Goal: Find specific page/section: Find specific page/section

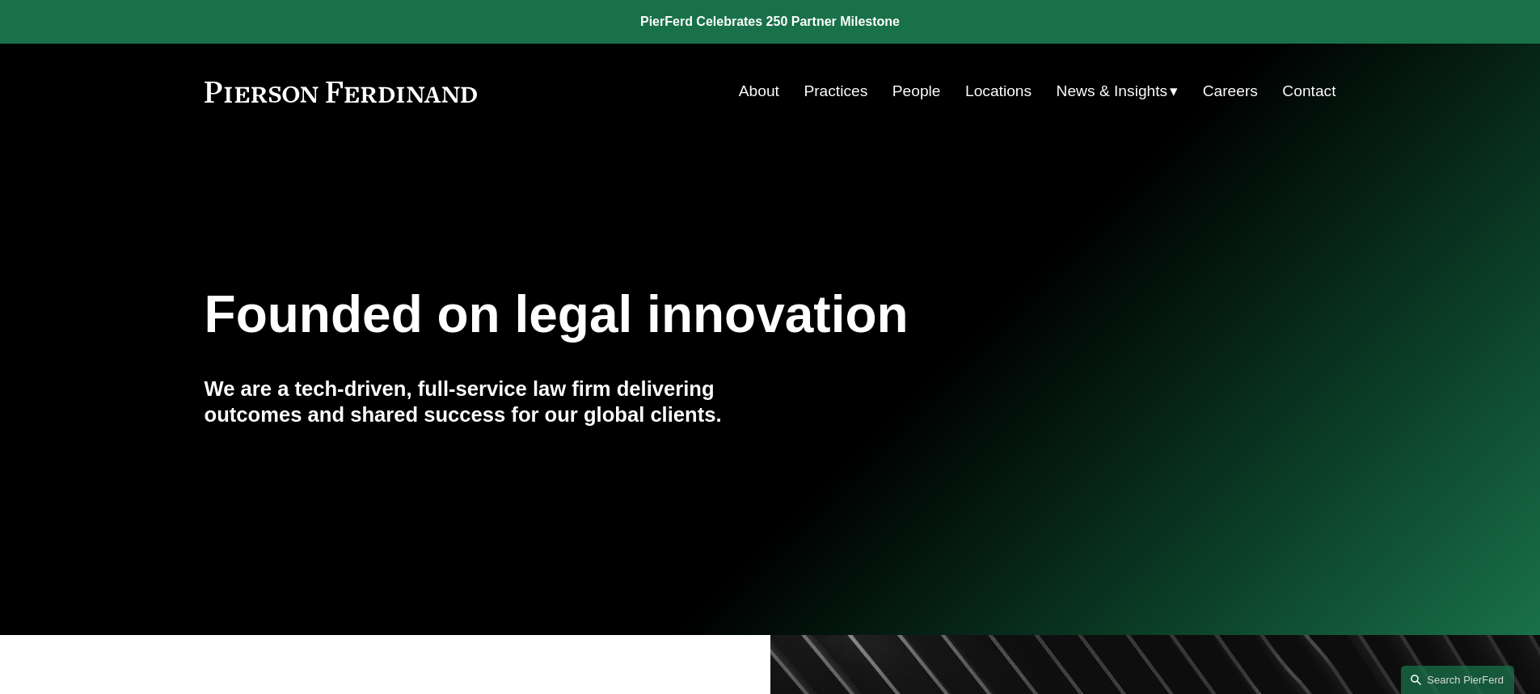
click at [978, 91] on link "Locations" at bounding box center [998, 91] width 66 height 31
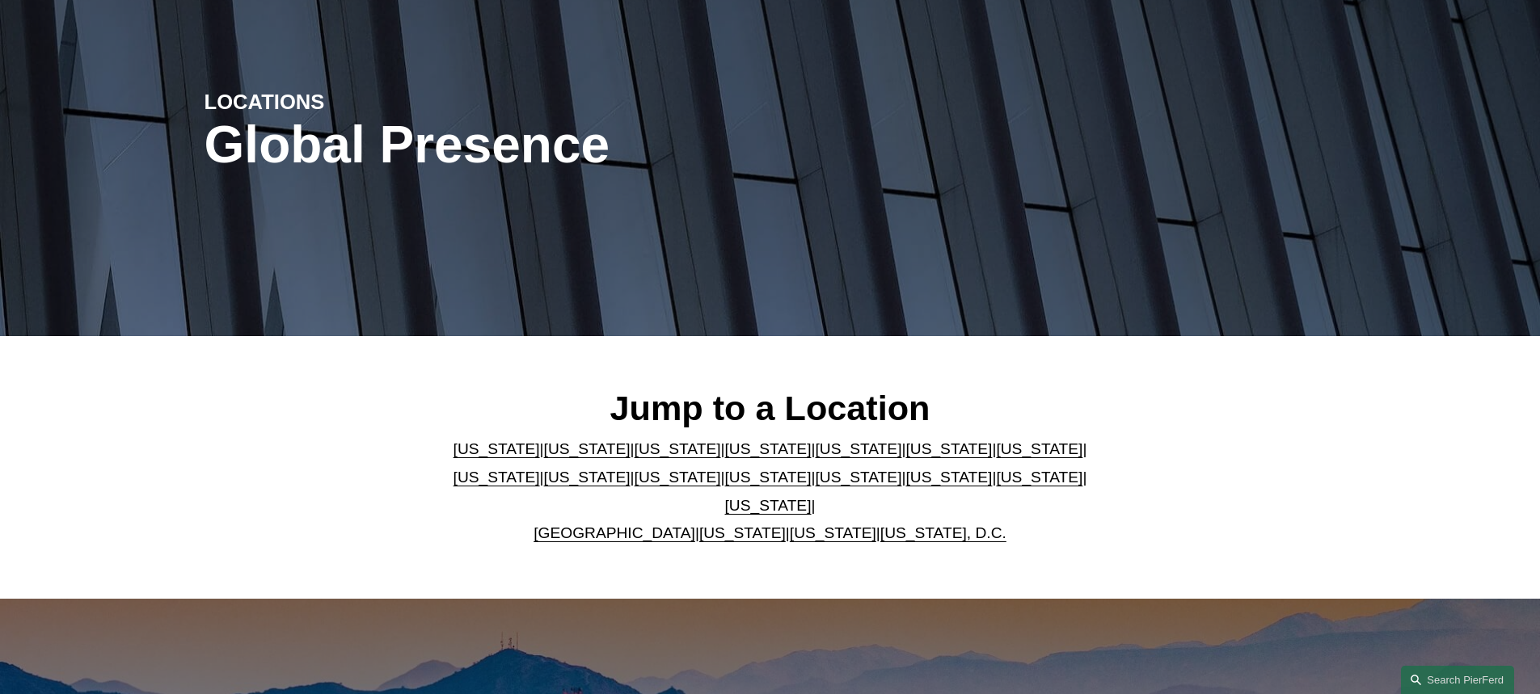
scroll to position [162, 0]
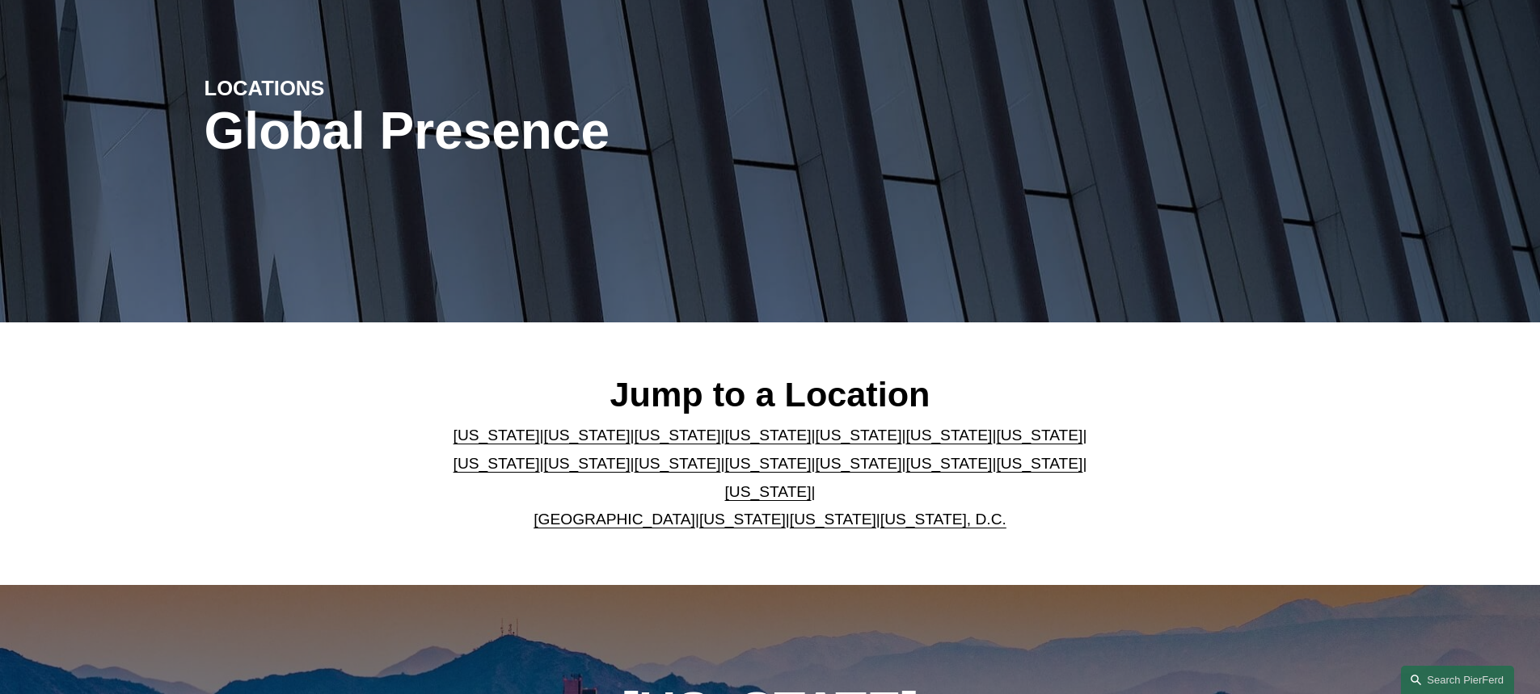
click at [633, 511] on link "United Kingdom" at bounding box center [615, 519] width 162 height 17
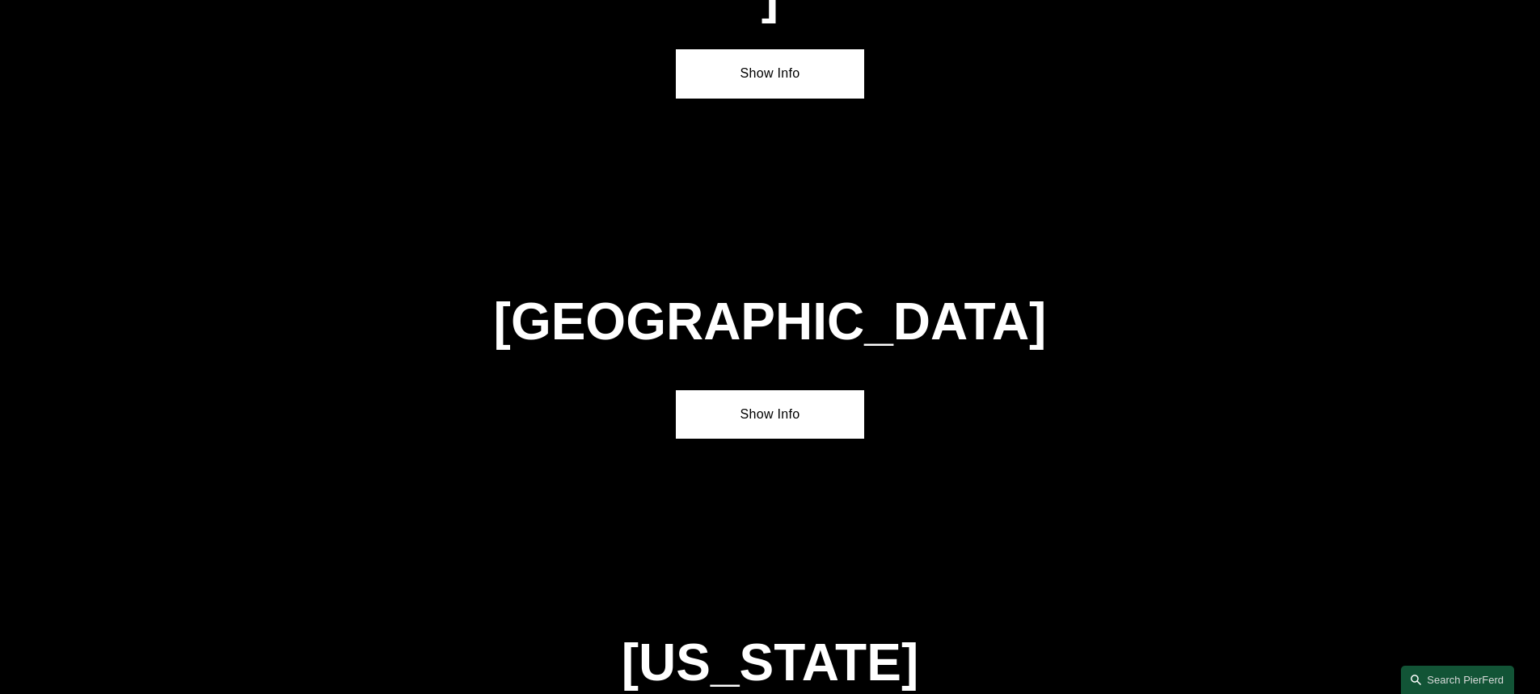
scroll to position [5842, 0]
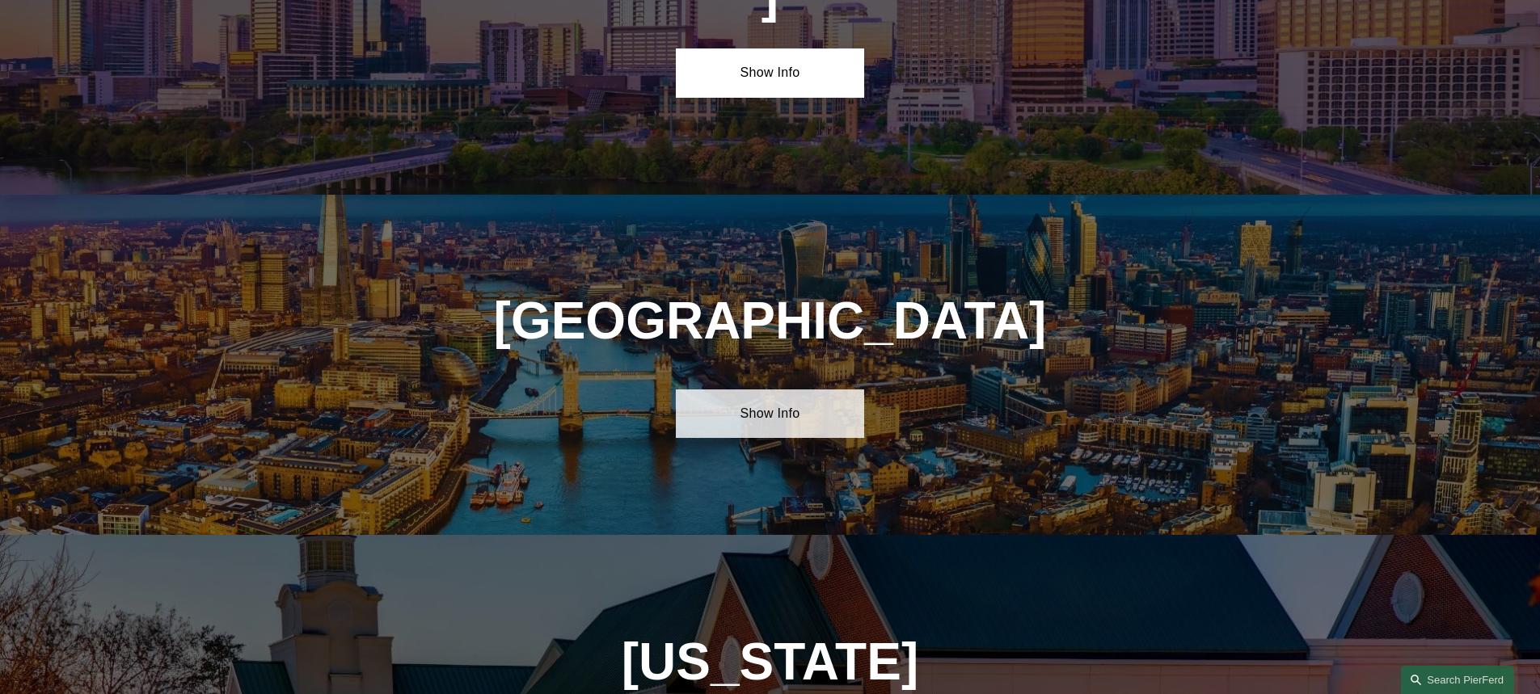
click at [775, 390] on link "Show Info" at bounding box center [770, 414] width 188 height 49
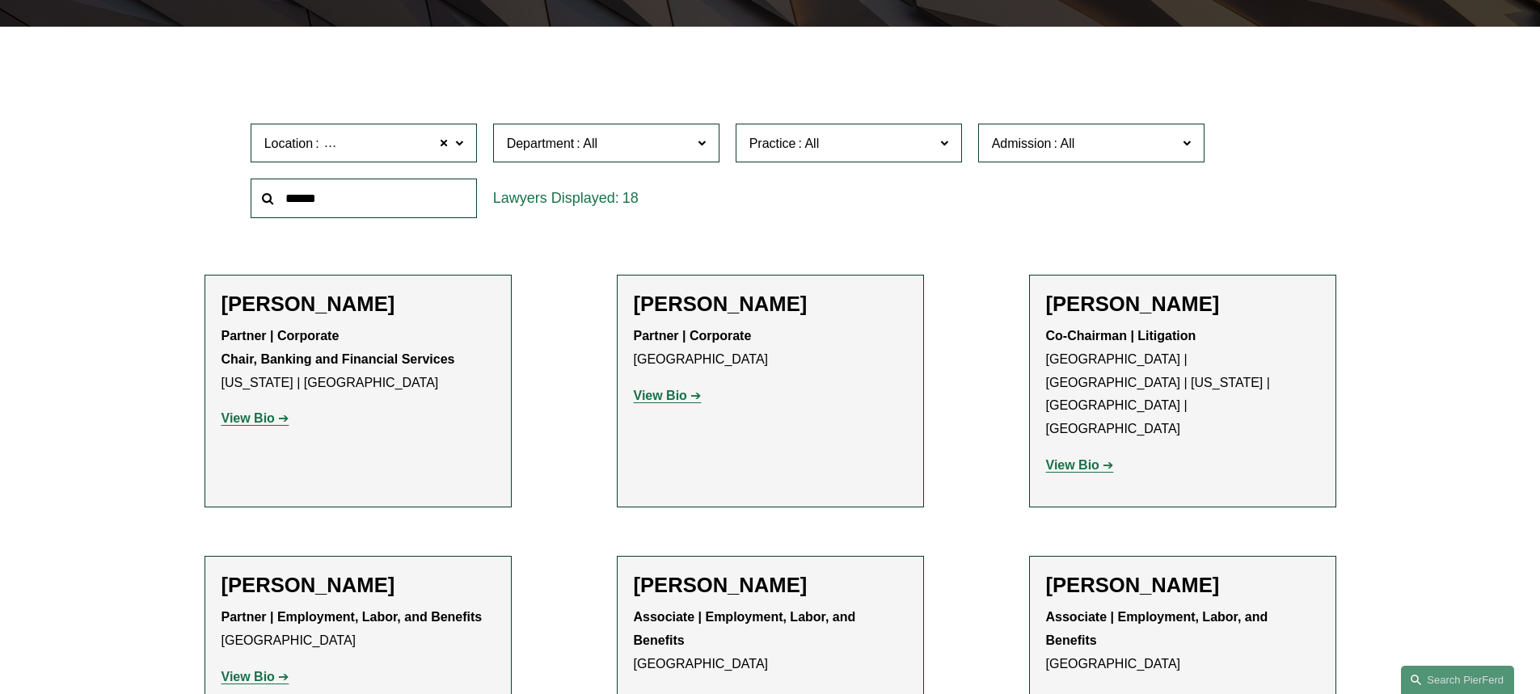
scroll to position [485, 0]
